Goal: Find specific page/section: Find specific page/section

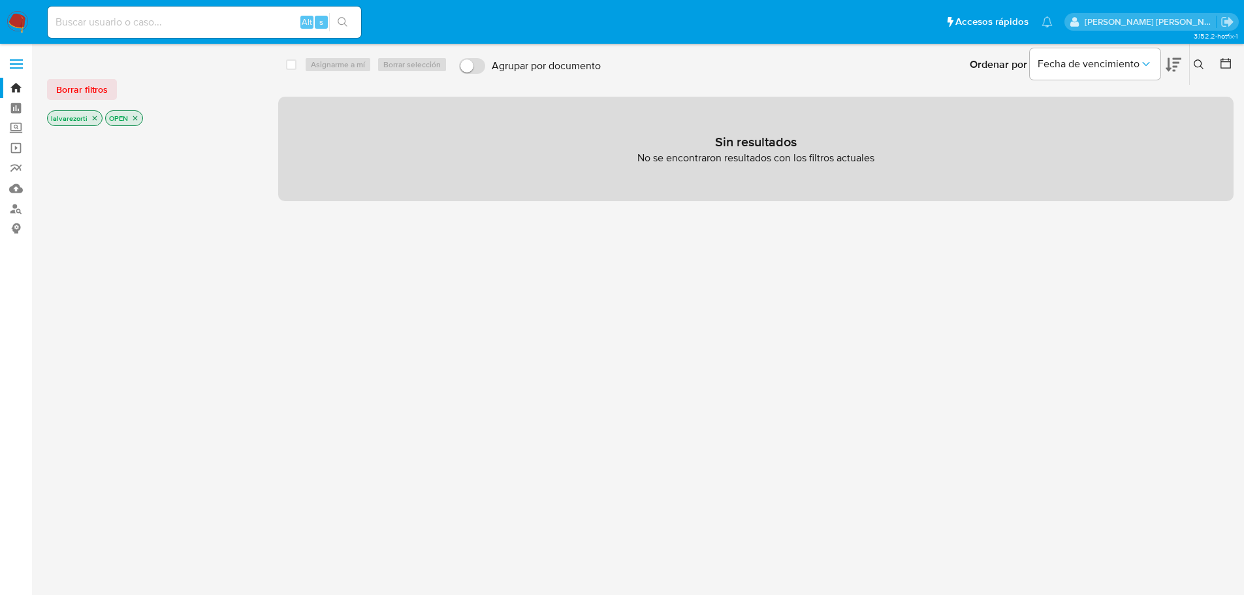
click at [93, 116] on icon "close-filter" at bounding box center [95, 118] width 8 height 8
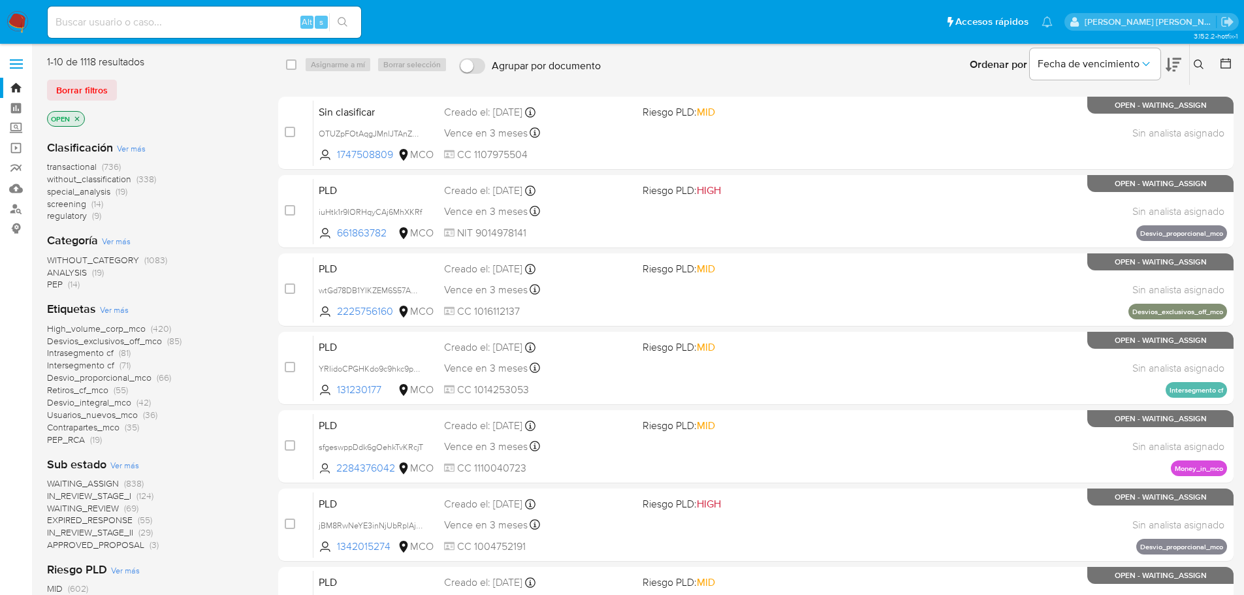
click at [76, 118] on icon "close-filter" at bounding box center [77, 119] width 8 height 8
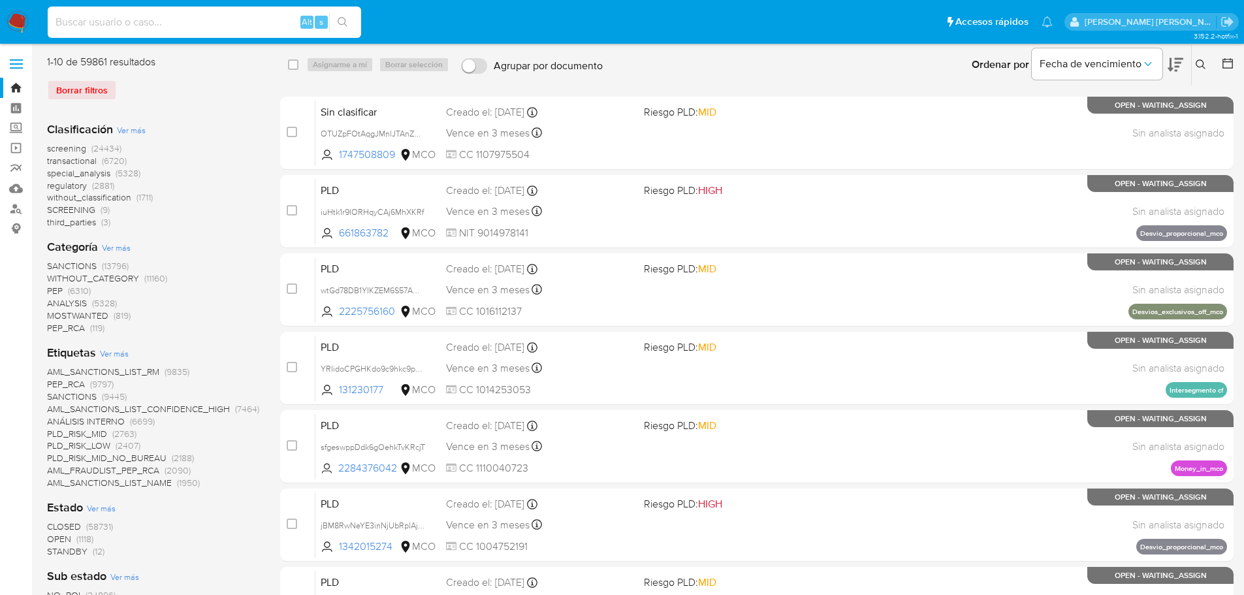
click at [105, 19] on input at bounding box center [205, 22] width 314 height 17
paste input "10278589440"
drag, startPoint x: 212, startPoint y: 22, endPoint x: -76, endPoint y: 60, distance: 290.0
click at [0, 60] on html "Pausado Ver notificaciones 10278589440 Alt s Accesos rápidos Presiona las sigui…" at bounding box center [622, 584] width 1244 height 1169
paste input "2396179769"
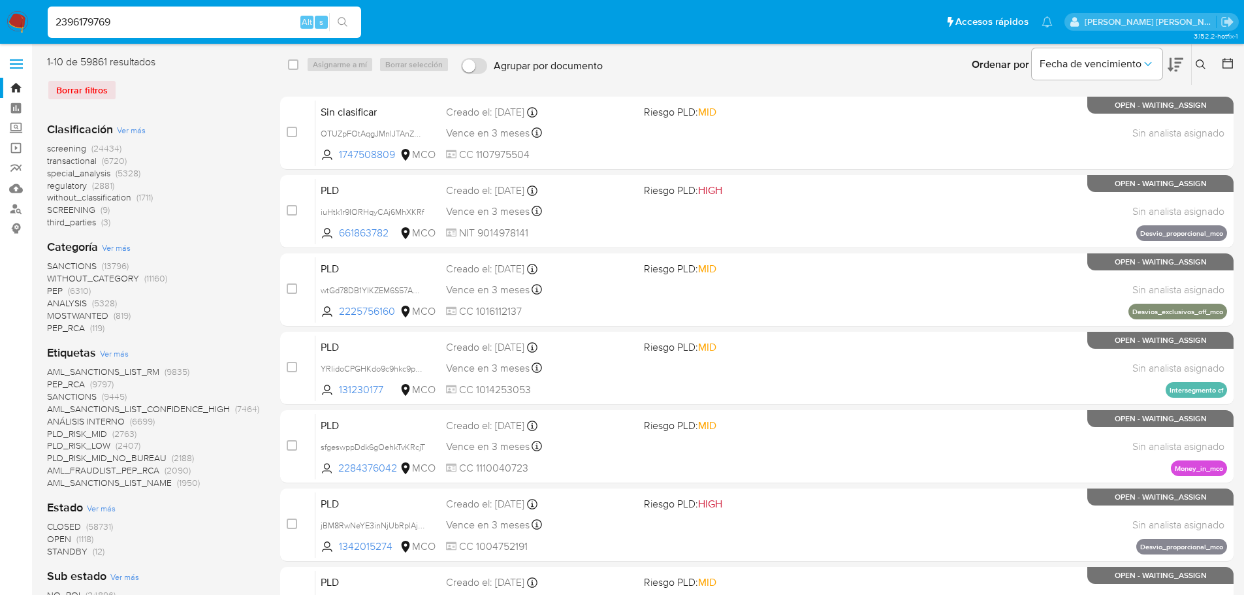
type input "2396179769"
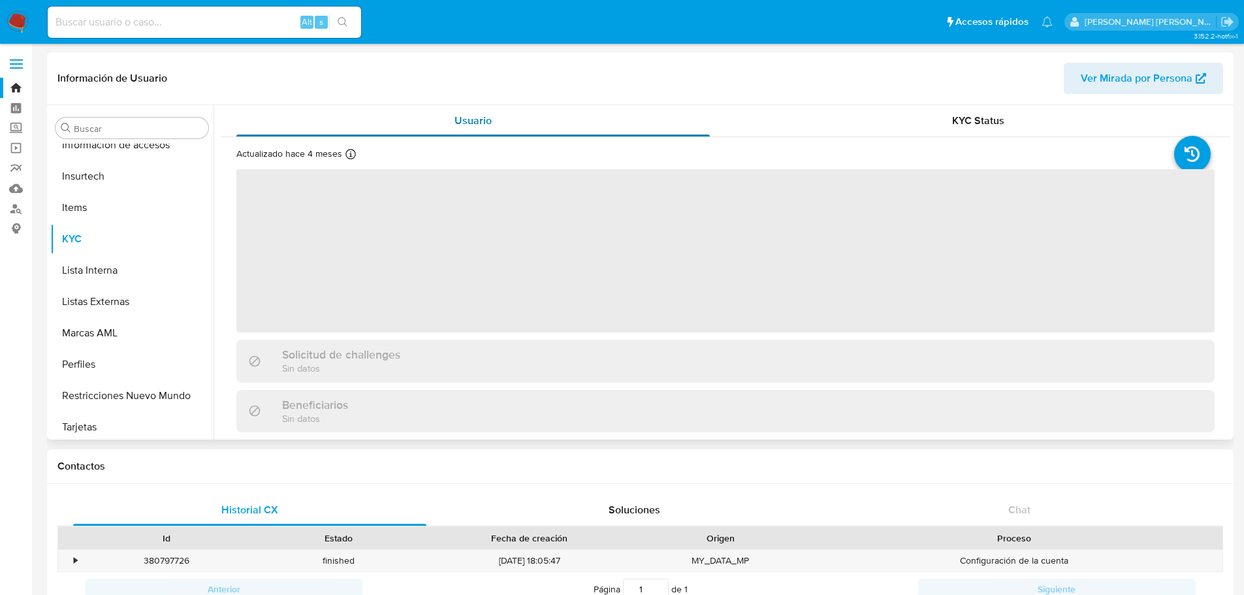
scroll to position [521, 0]
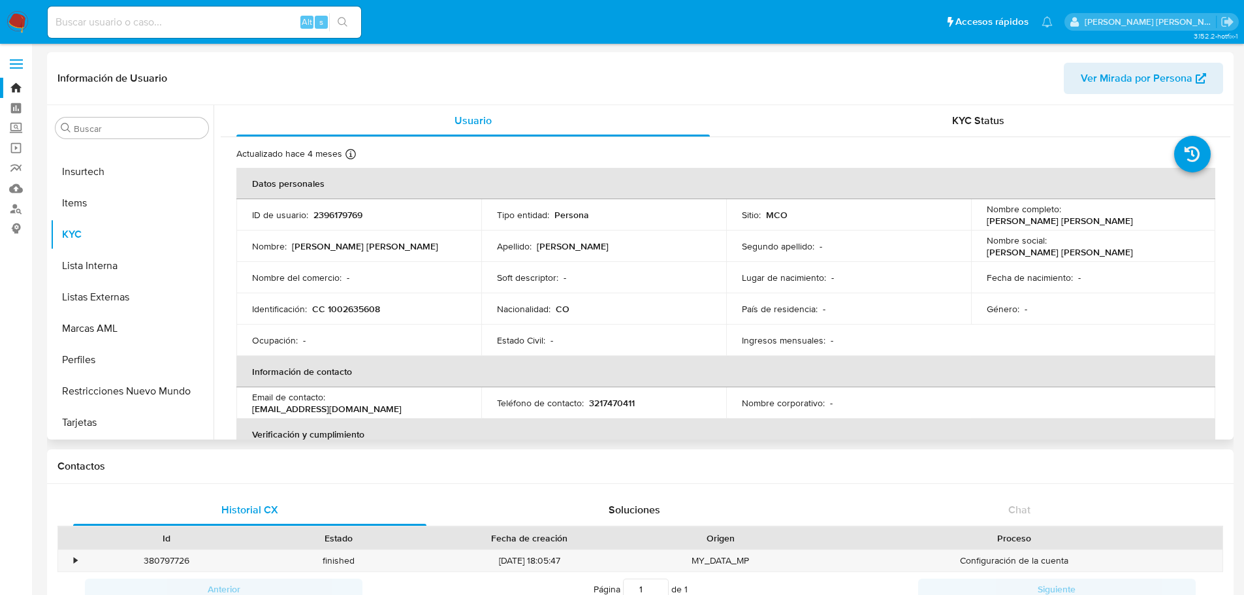
select select "10"
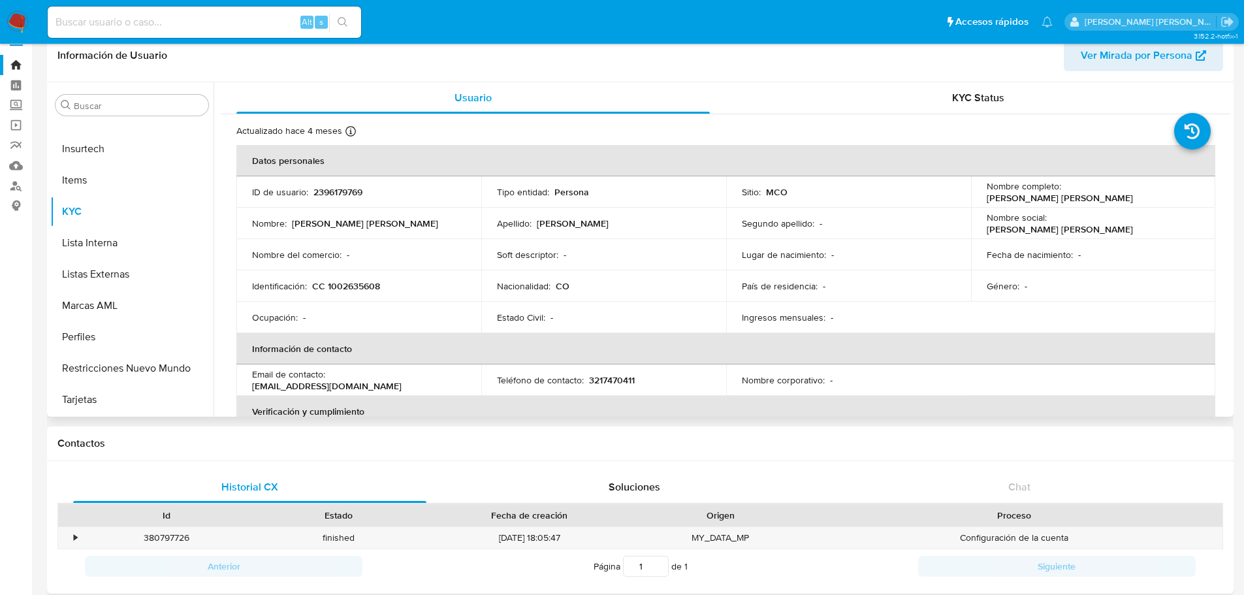
scroll to position [0, 0]
